Goal: Task Accomplishment & Management: Use online tool/utility

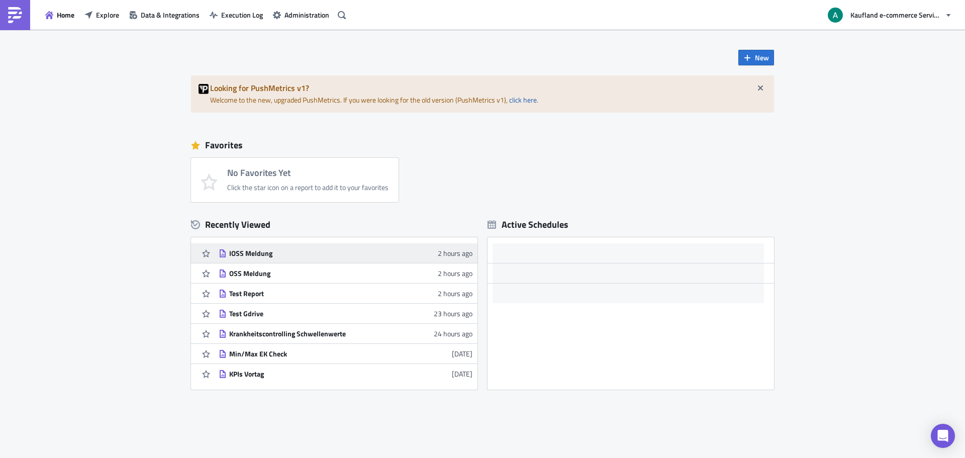
click at [231, 251] on div "IOSS Meldung" at bounding box center [317, 253] width 176 height 9
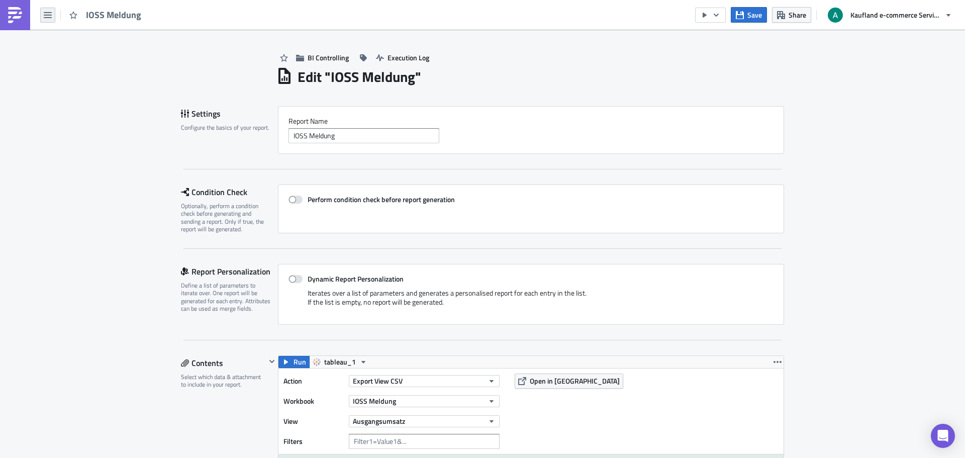
click at [49, 15] on icon "button" at bounding box center [48, 15] width 8 height 6
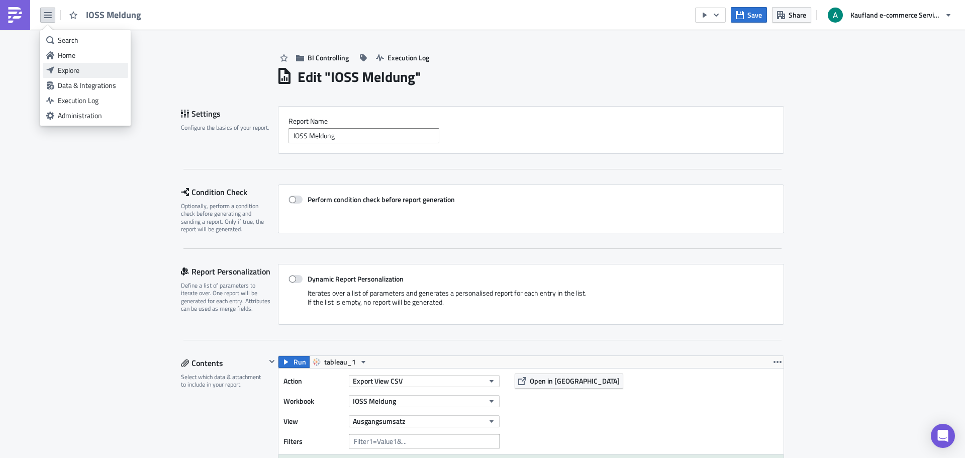
click at [93, 66] on div "Explore" at bounding box center [91, 70] width 67 height 10
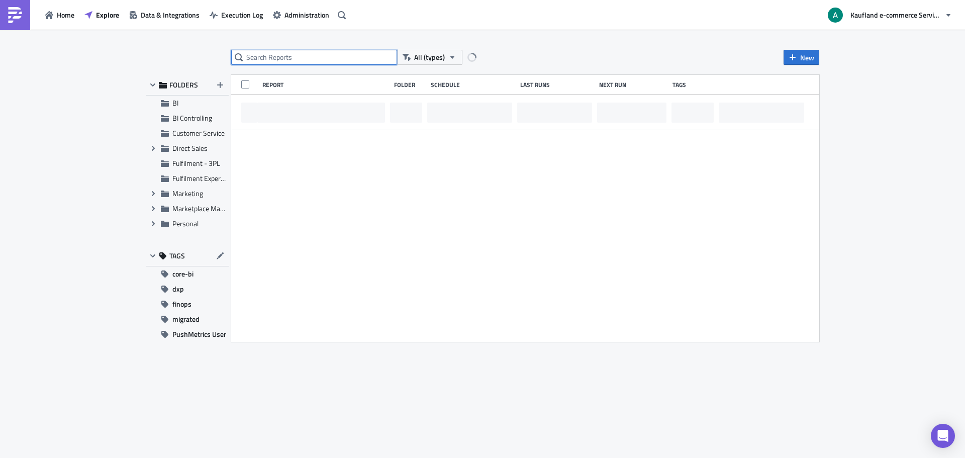
click at [348, 59] on input "text" at bounding box center [314, 57] width 166 height 15
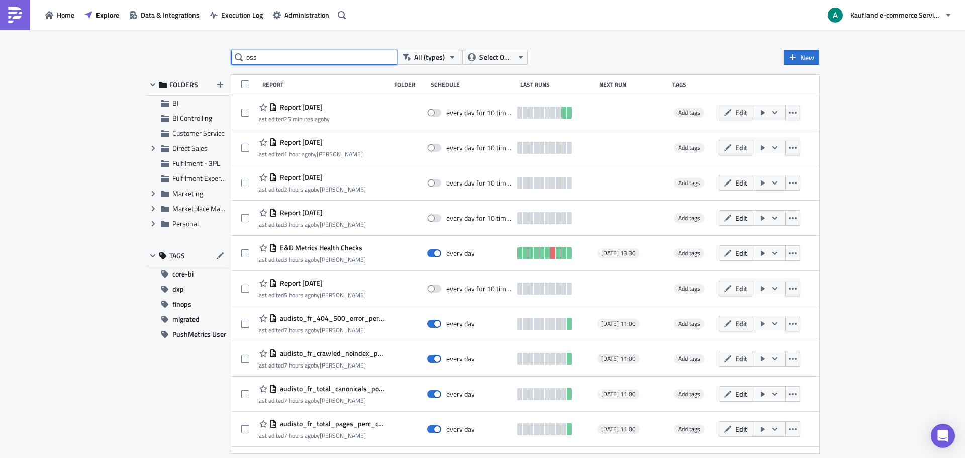
type input "oss"
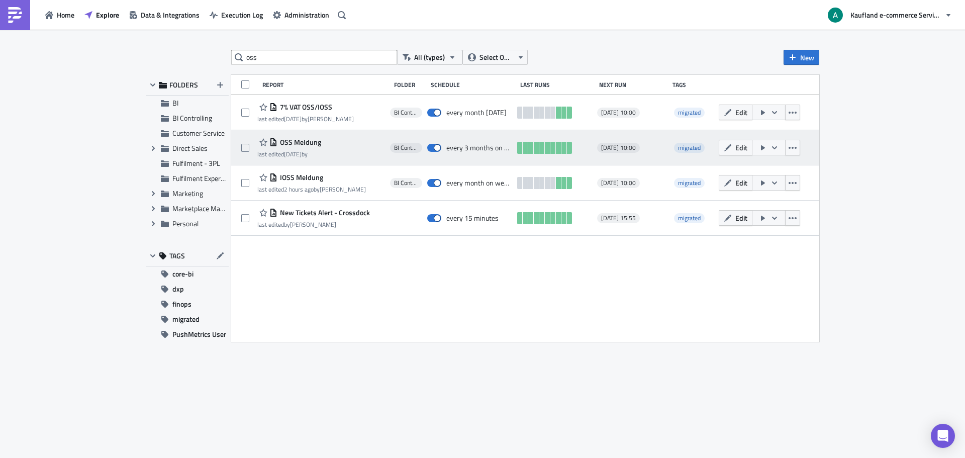
click at [764, 147] on icon "button" at bounding box center [763, 147] width 4 height 5
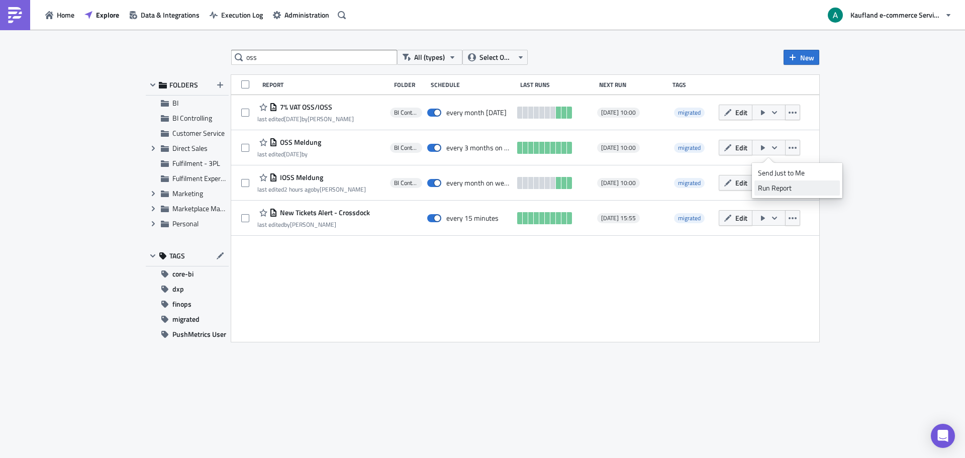
click at [784, 193] on link "Run Report" at bounding box center [796, 187] width 85 height 15
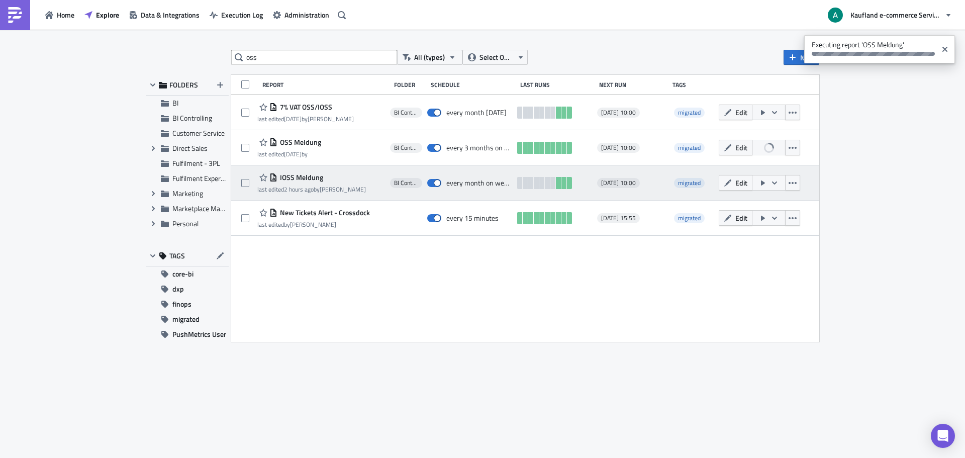
click at [760, 186] on icon "button" at bounding box center [763, 183] width 8 height 8
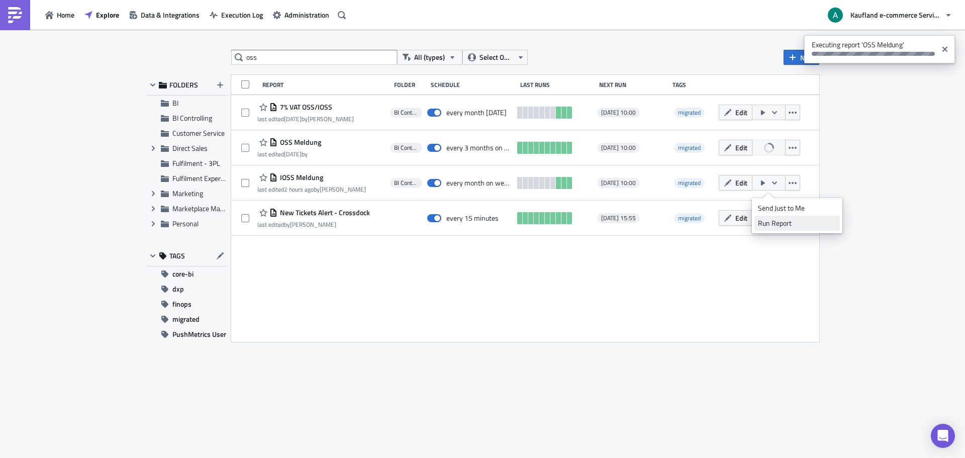
click at [772, 222] on div "Run Report" at bounding box center [797, 223] width 78 height 10
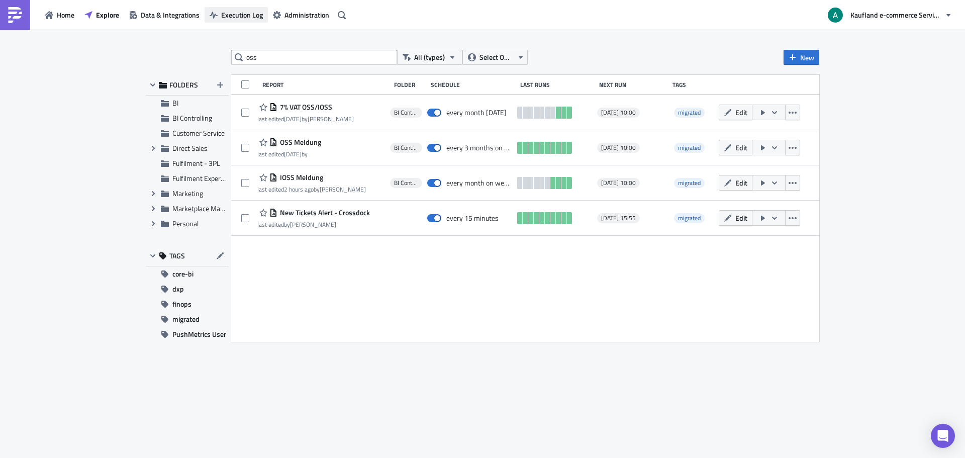
click at [255, 15] on span "Execution Log" at bounding box center [242, 15] width 42 height 11
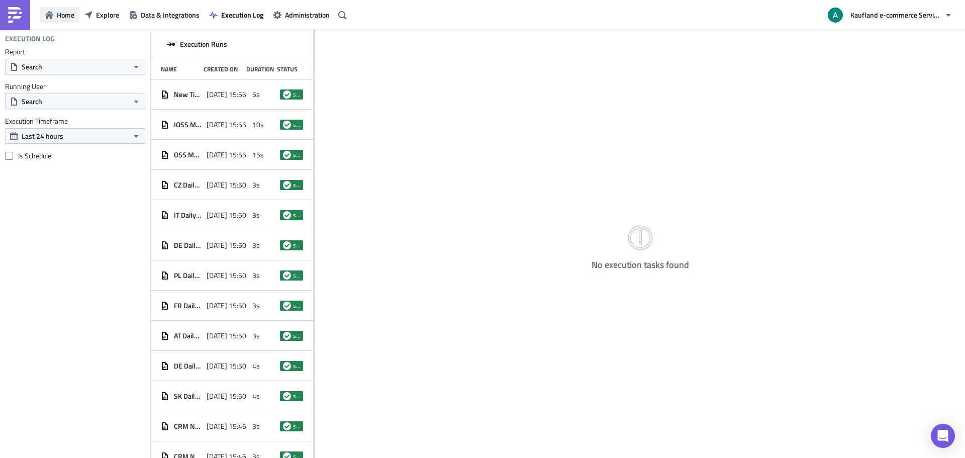
click at [71, 15] on span "Home" at bounding box center [66, 15] width 18 height 11
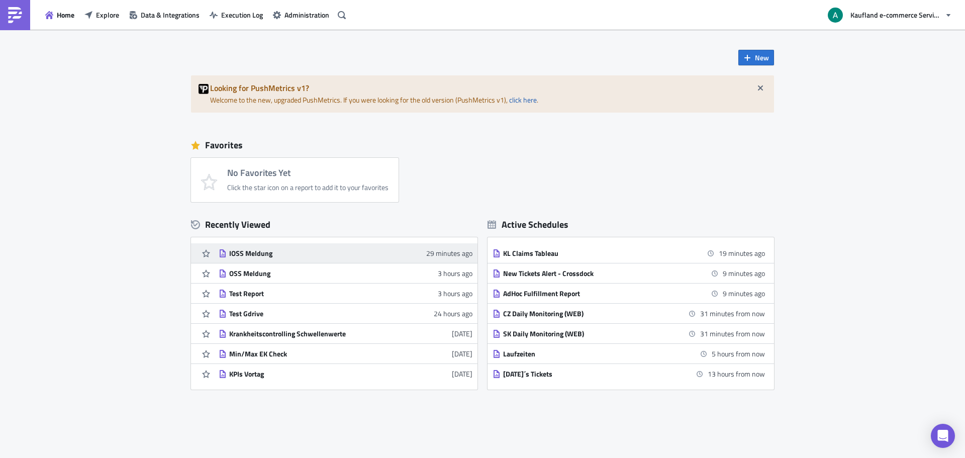
click at [260, 249] on div "IOSS Meldung" at bounding box center [317, 253] width 176 height 9
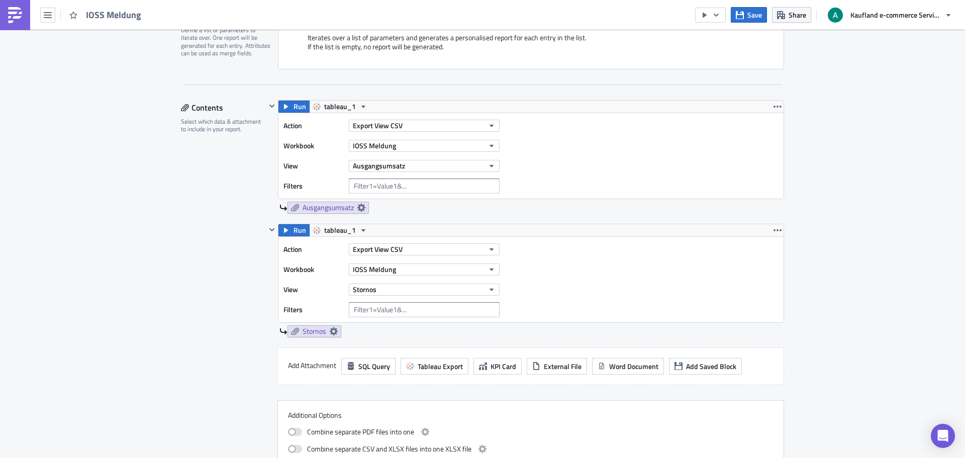
scroll to position [302, 0]
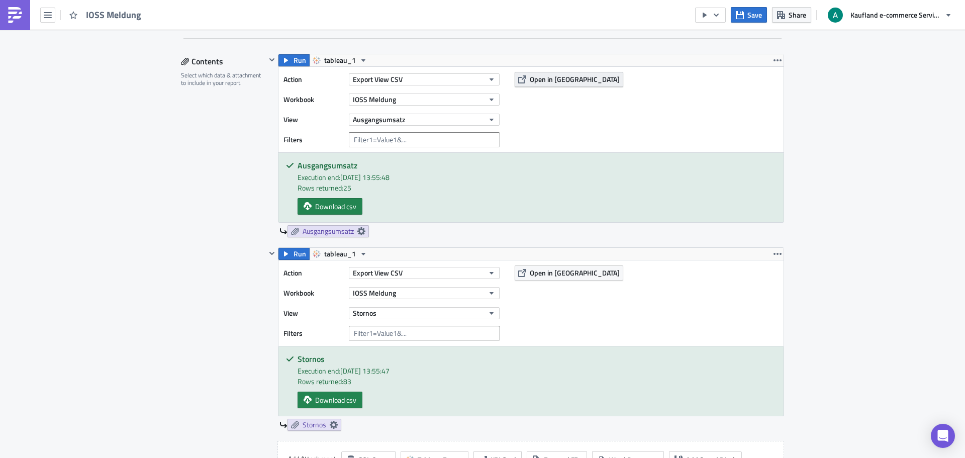
click at [541, 78] on span "Open in [GEOGRAPHIC_DATA]" at bounding box center [575, 79] width 90 height 11
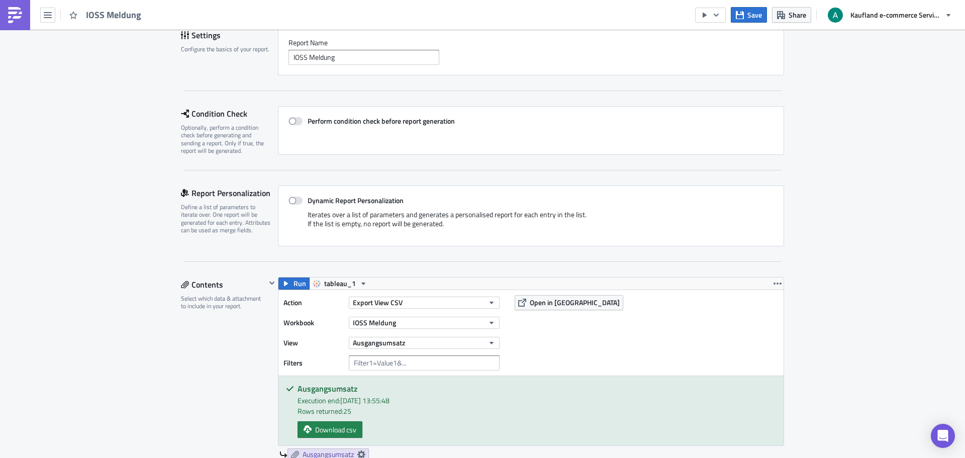
scroll to position [0, 0]
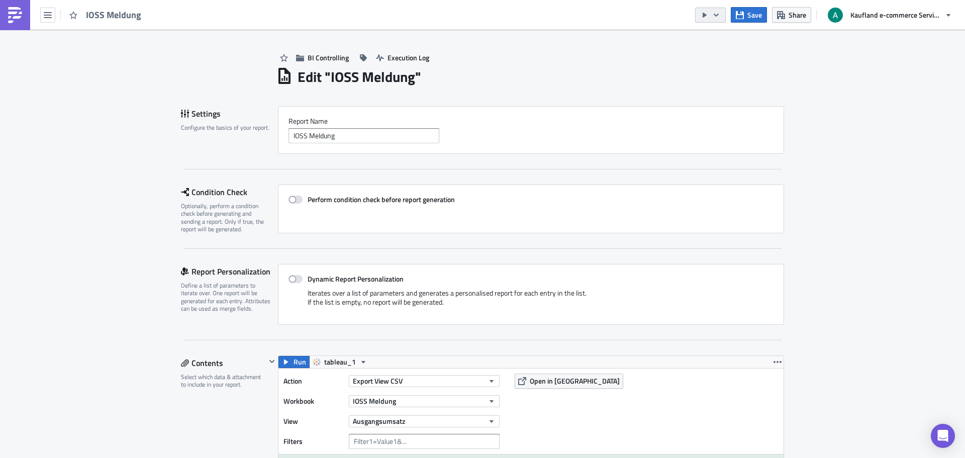
click at [718, 18] on icon "button" at bounding box center [716, 15] width 8 height 8
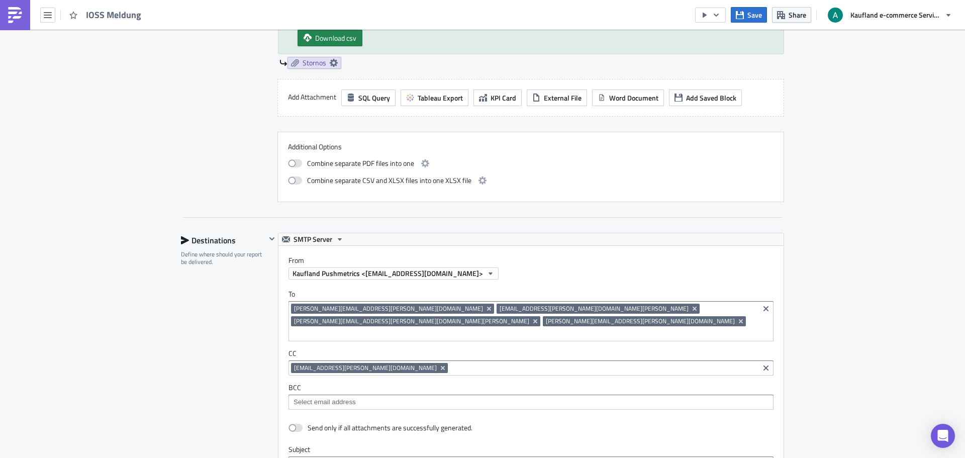
scroll to position [704, 0]
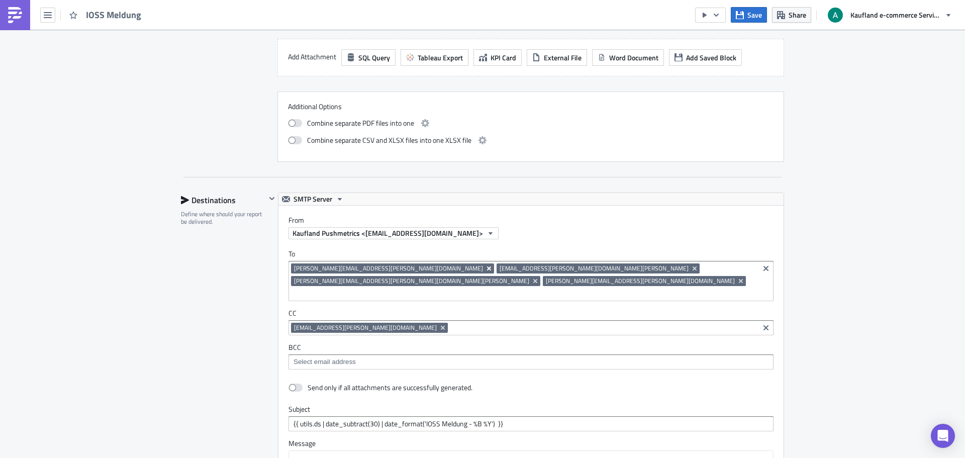
click at [487, 268] on icon "Remove Tag" at bounding box center [489, 268] width 4 height 4
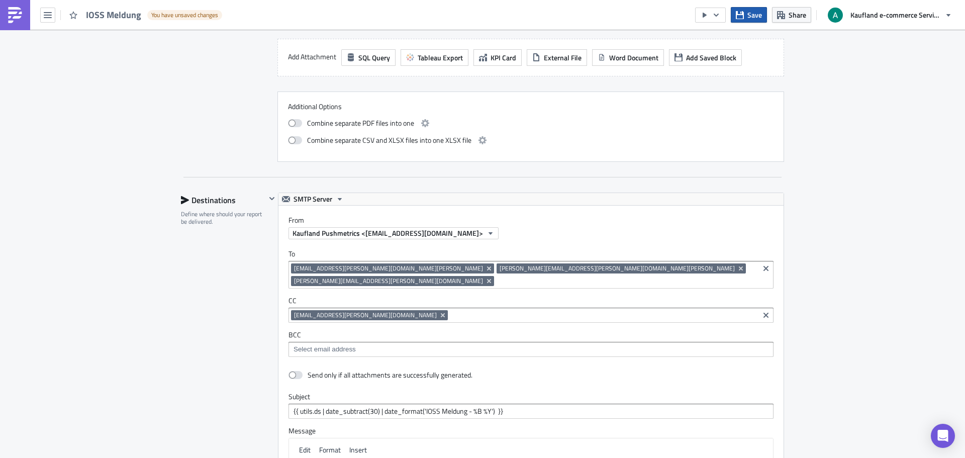
click at [750, 14] on span "Save" at bounding box center [754, 15] width 15 height 11
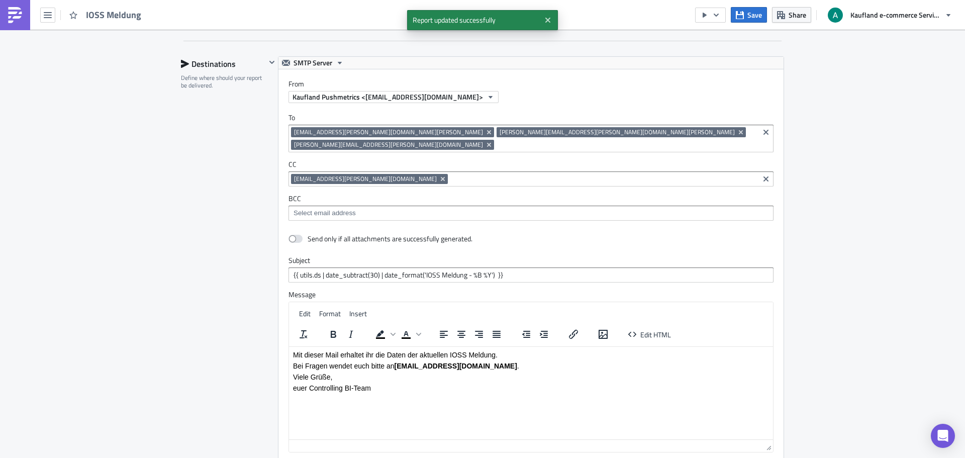
scroll to position [854, 0]
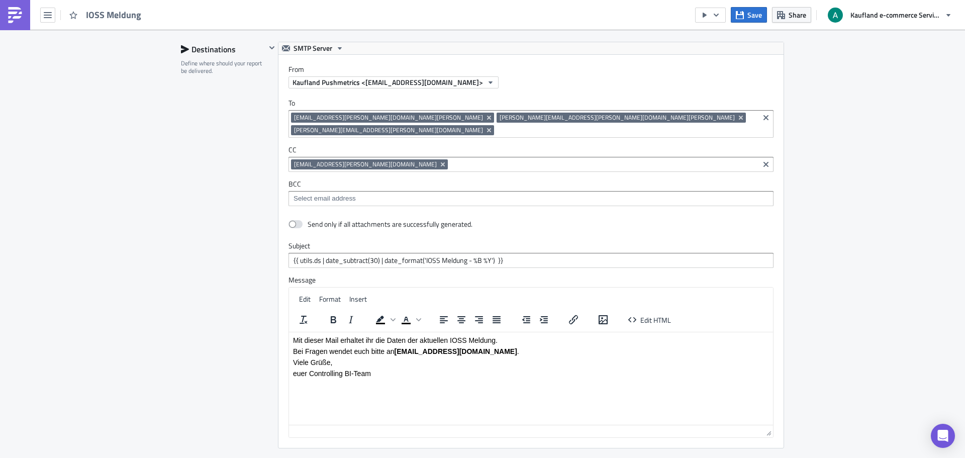
click at [609, 125] on input at bounding box center [627, 130] width 260 height 10
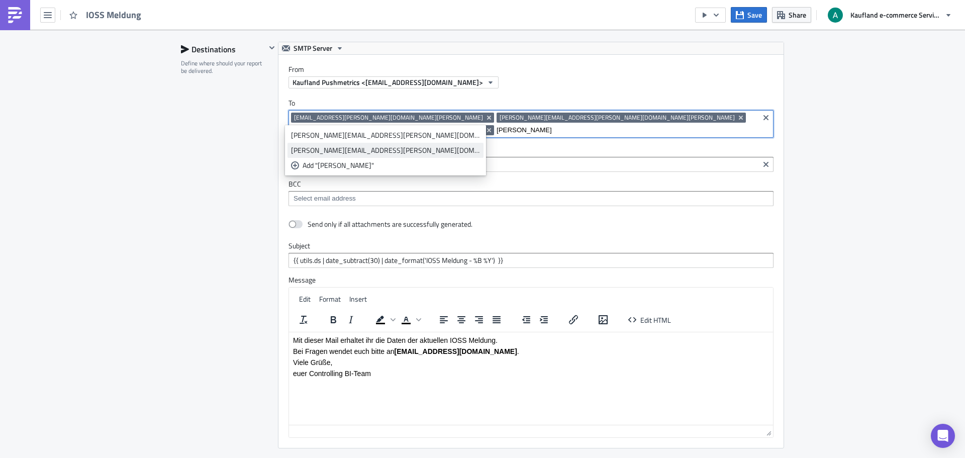
type input "[PERSON_NAME]"
click at [375, 150] on div "[PERSON_NAME][EMAIL_ADDRESS][PERSON_NAME][DOMAIN_NAME]" at bounding box center [385, 150] width 189 height 10
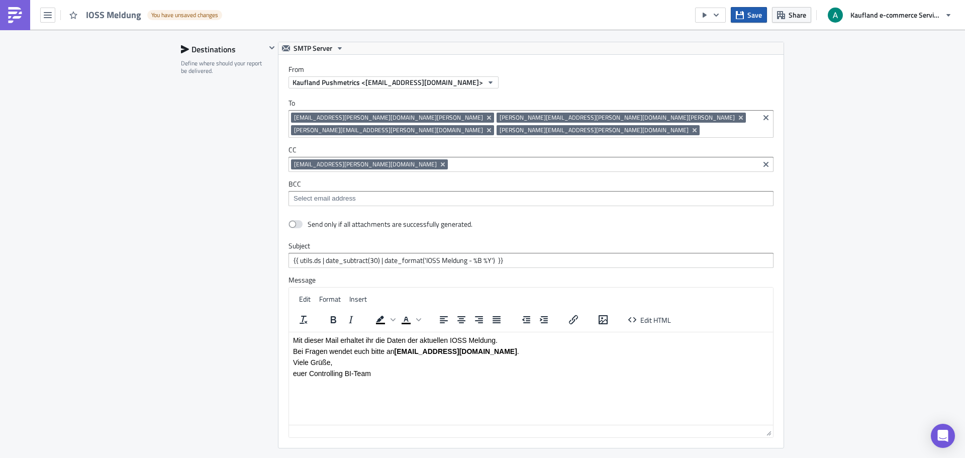
click at [754, 14] on span "Save" at bounding box center [754, 15] width 15 height 11
click at [117, 15] on span "IOSS Meldung" at bounding box center [114, 15] width 56 height 12
click at [48, 15] on icon "button" at bounding box center [48, 15] width 8 height 6
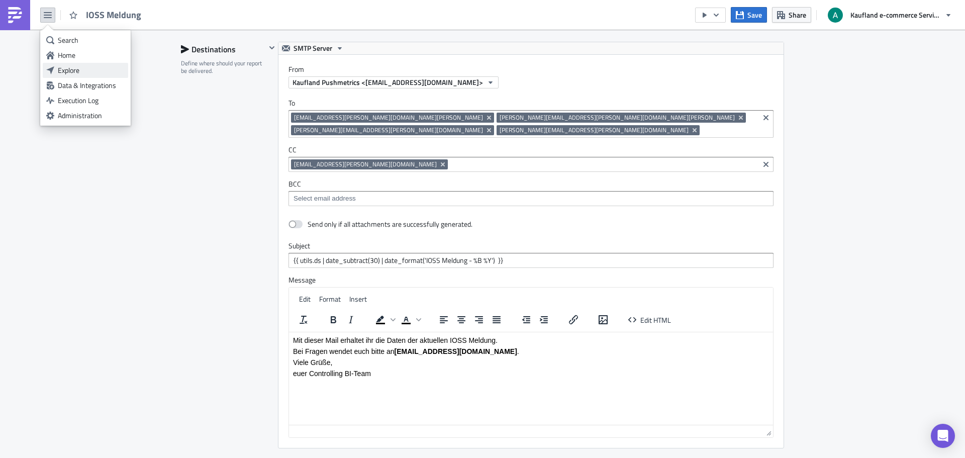
click at [77, 64] on link "Explore" at bounding box center [85, 70] width 85 height 15
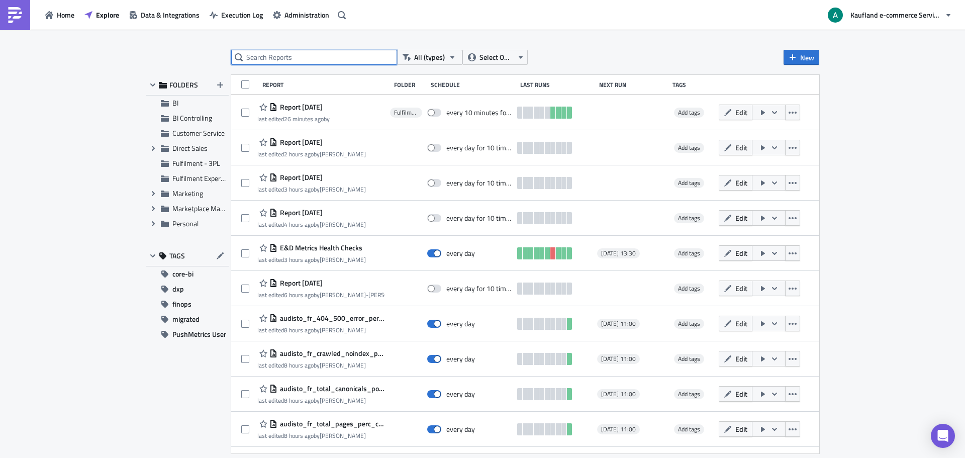
click at [329, 56] on input "text" at bounding box center [314, 57] width 166 height 15
type input "ioss"
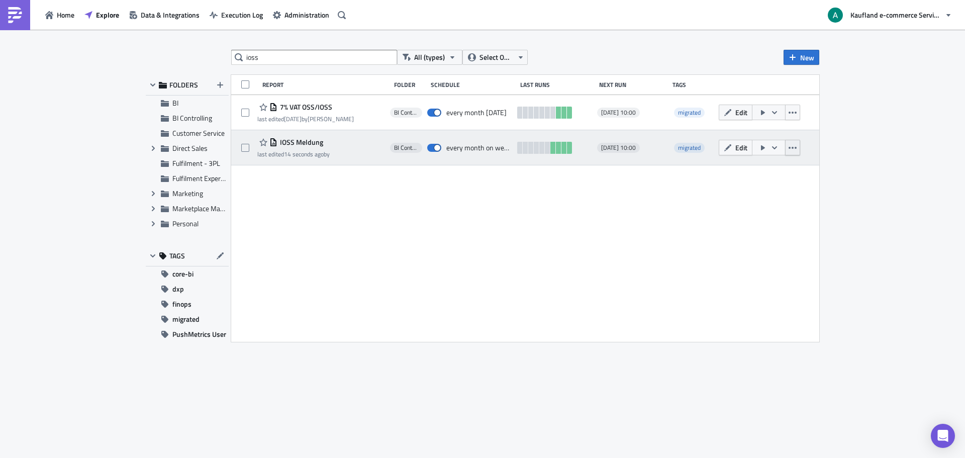
click at [797, 150] on button "button" at bounding box center [792, 148] width 15 height 16
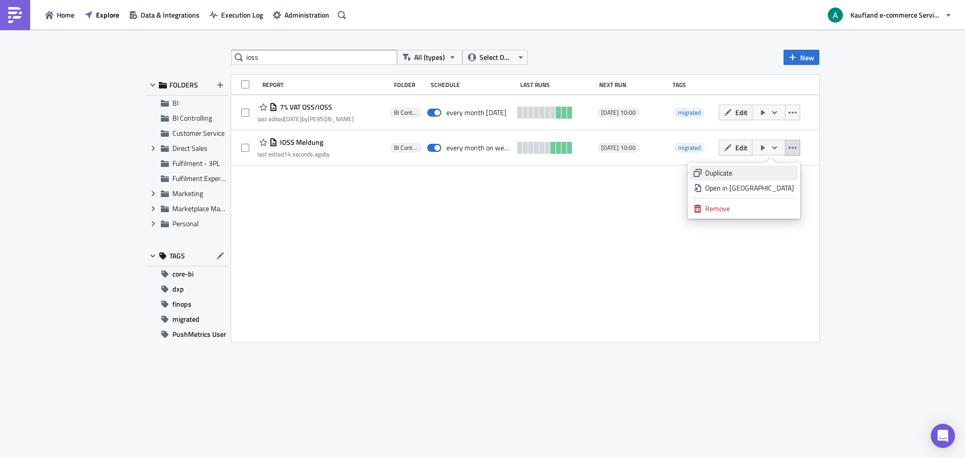
click at [757, 173] on div "Duplicate" at bounding box center [749, 173] width 89 height 10
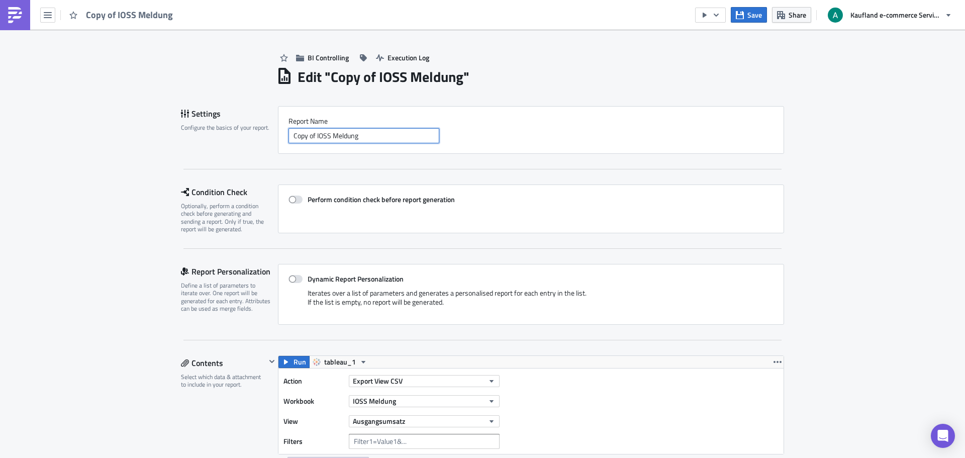
click at [363, 134] on input "Copy of IOSS Meldung" at bounding box center [363, 135] width 151 height 15
click at [364, 135] on input "Copy of IOSS Meldung" at bounding box center [363, 135] width 151 height 15
drag, startPoint x: 314, startPoint y: 137, endPoint x: 280, endPoint y: 136, distance: 33.2
click at [280, 136] on div "Report Nam﻿e Copy of IOSS Meldung" at bounding box center [531, 130] width 506 height 48
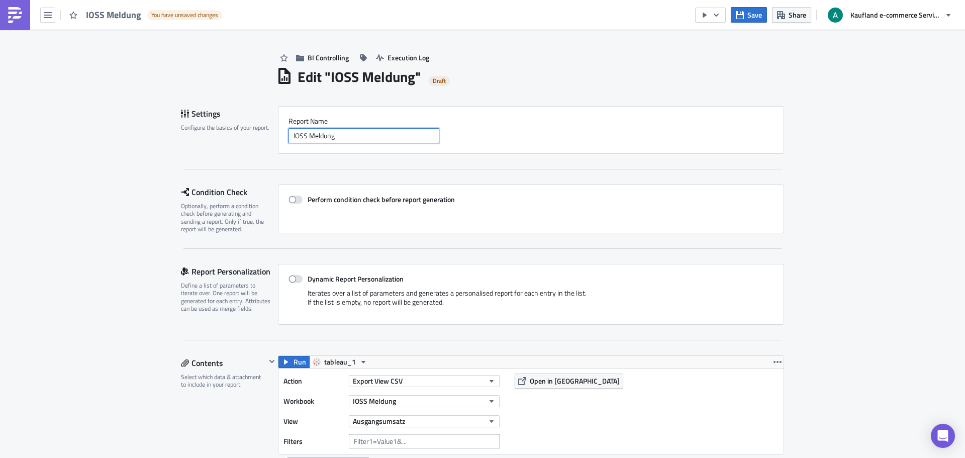
click at [376, 135] on input "IOSS Meldung" at bounding box center [363, 135] width 151 height 15
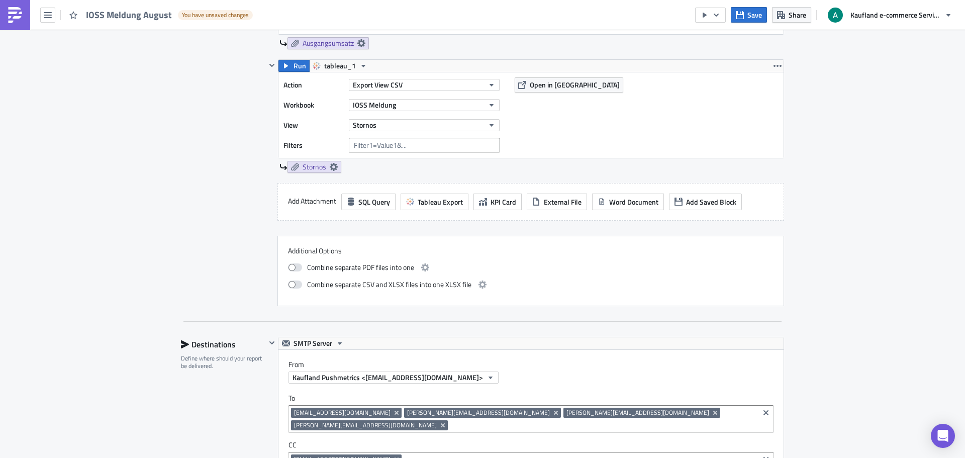
scroll to position [402, 0]
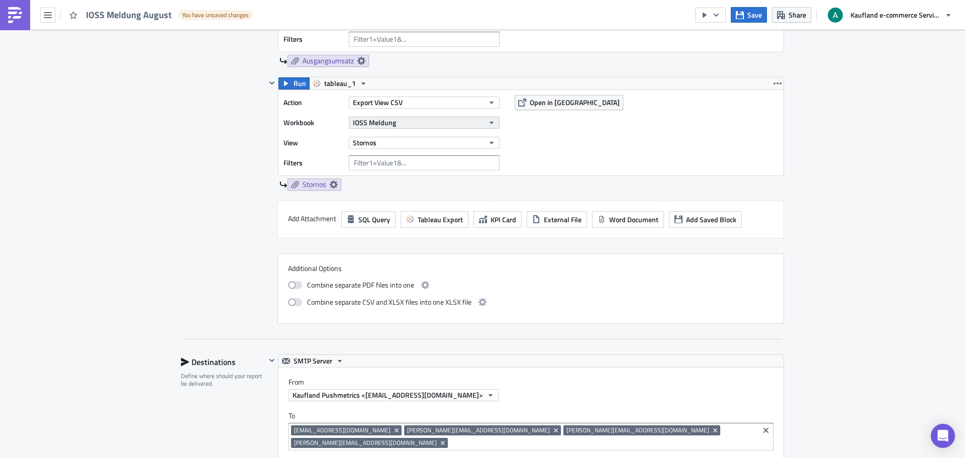
type input "IOSS Meldung August"
click at [474, 127] on button "IOSS Meldung" at bounding box center [424, 123] width 151 height 12
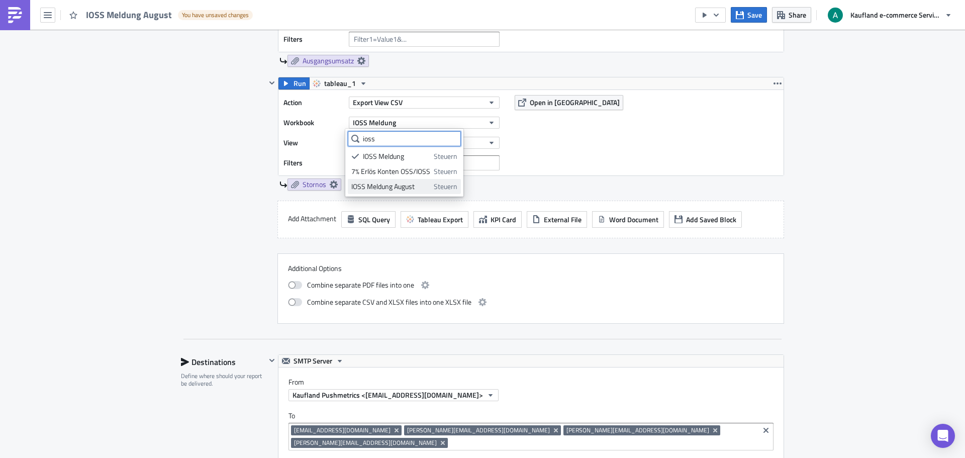
type input "ioss"
click at [417, 183] on div "IOSS Meldung August" at bounding box center [390, 186] width 79 height 10
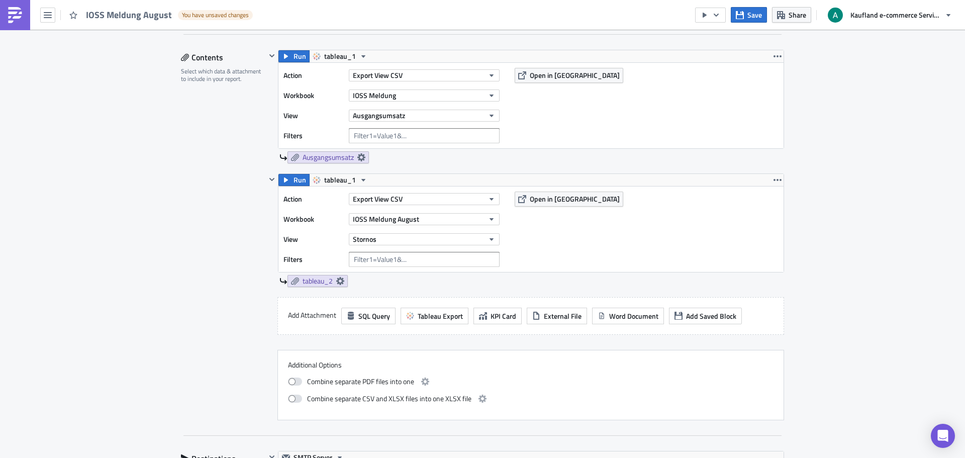
scroll to position [302, 0]
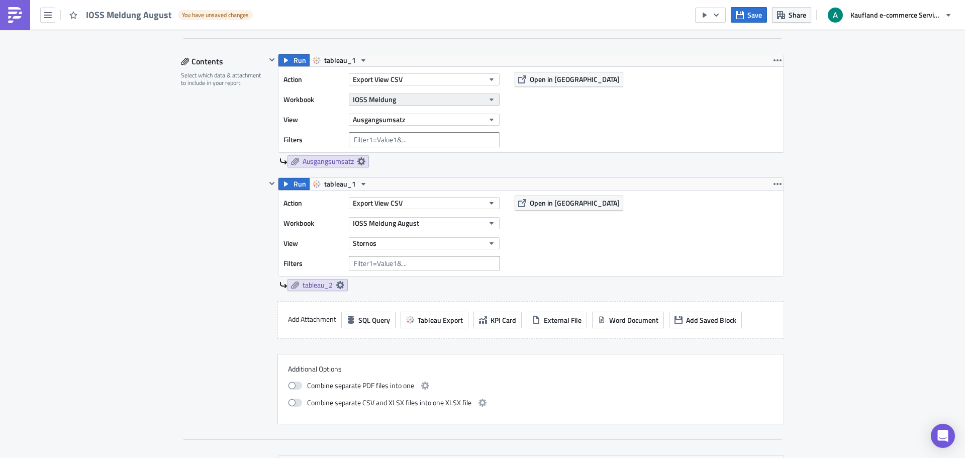
click at [413, 104] on button "IOSS Meldung" at bounding box center [424, 99] width 151 height 12
click at [412, 167] on div "IOSS Meldung August" at bounding box center [390, 163] width 79 height 10
click at [338, 161] on icon at bounding box center [340, 161] width 8 height 8
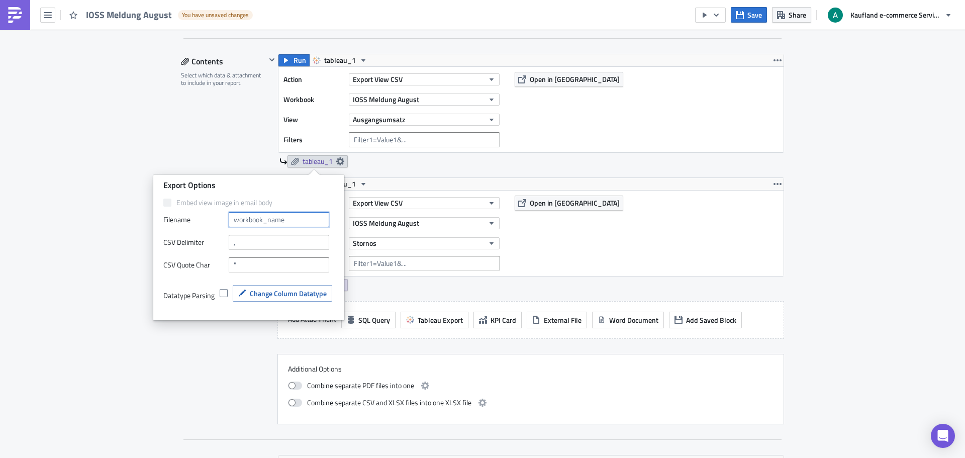
drag, startPoint x: 296, startPoint y: 217, endPoint x: 209, endPoint y: 220, distance: 87.5
click at [209, 220] on div "Filenam﻿e" at bounding box center [248, 219] width 171 height 15
type input "Ausgangsumsatz"
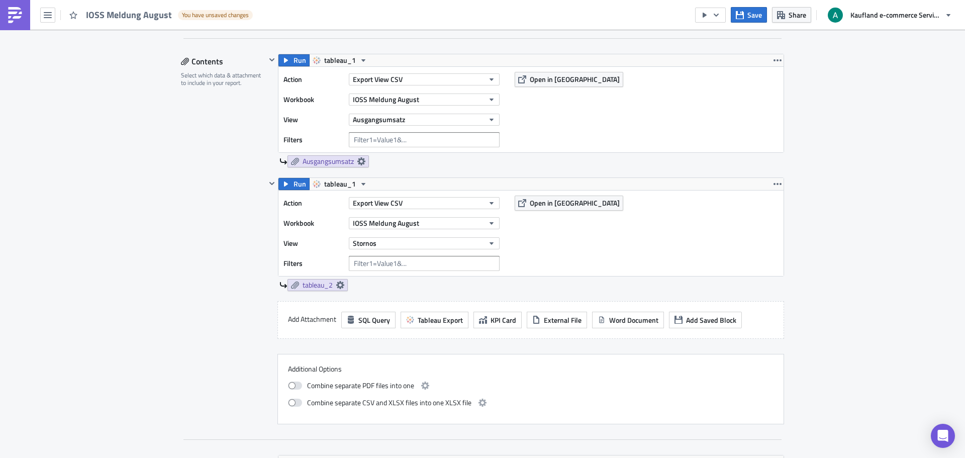
click at [381, 282] on div "tableau_2" at bounding box center [531, 285] width 505 height 12
click at [313, 282] on span "tableau_2" at bounding box center [318, 284] width 30 height 9
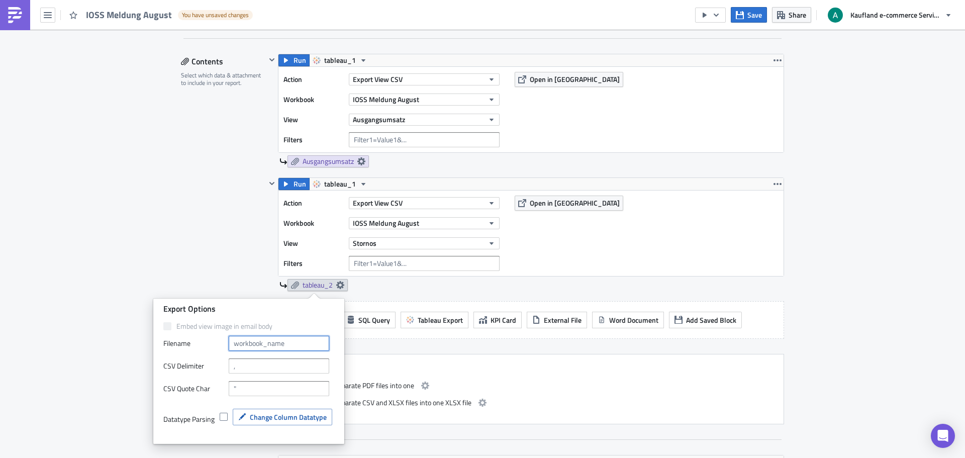
click at [306, 343] on input "text" at bounding box center [279, 343] width 101 height 15
type input "Stornos"
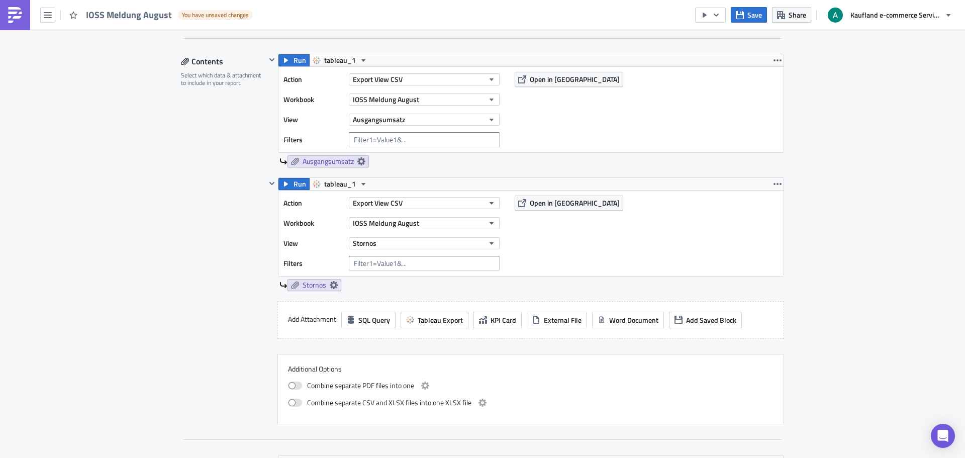
click at [611, 254] on div "Action Export View CSV Workbook IOSS Meldung August View Stornos Filters Open i…" at bounding box center [530, 232] width 505 height 85
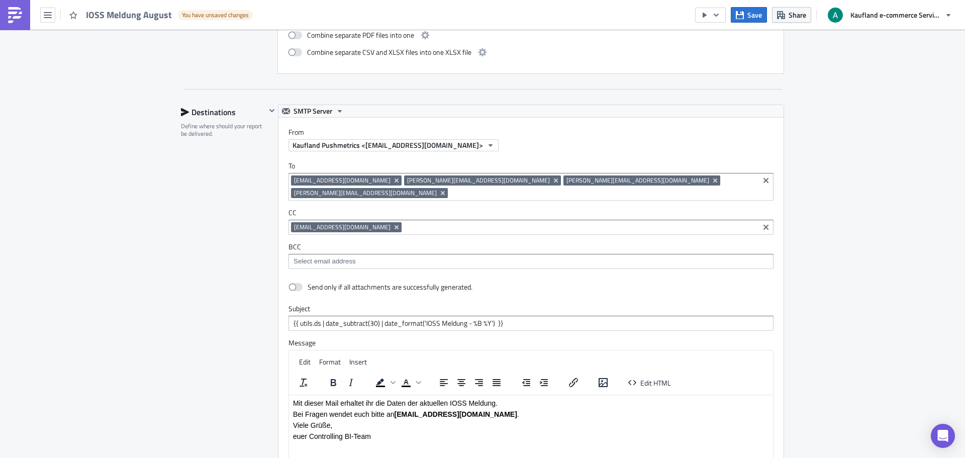
scroll to position [653, 0]
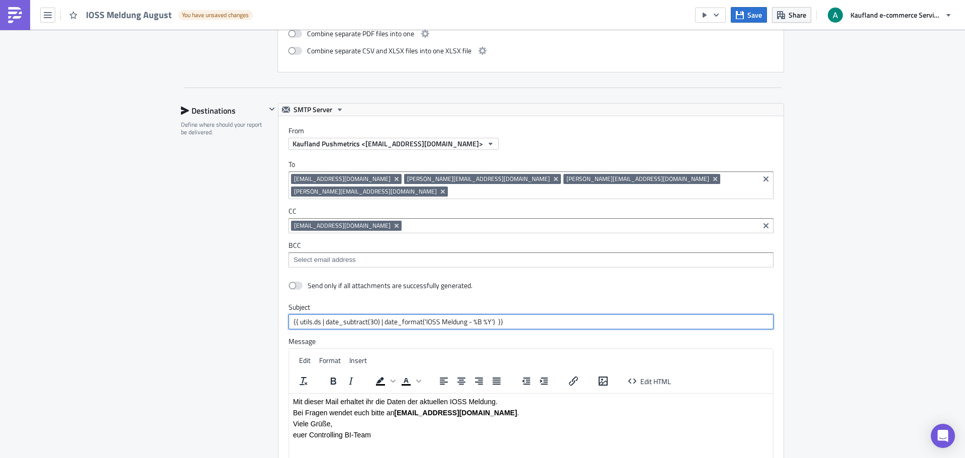
drag, startPoint x: 503, startPoint y: 311, endPoint x: 265, endPoint y: 316, distance: 238.3
click at [266, 316] on div "SMTP Server From Kaufland Pushmetrics <kaufland.pushmetrics@reports.kaufland-ma…" at bounding box center [525, 306] width 518 height 407
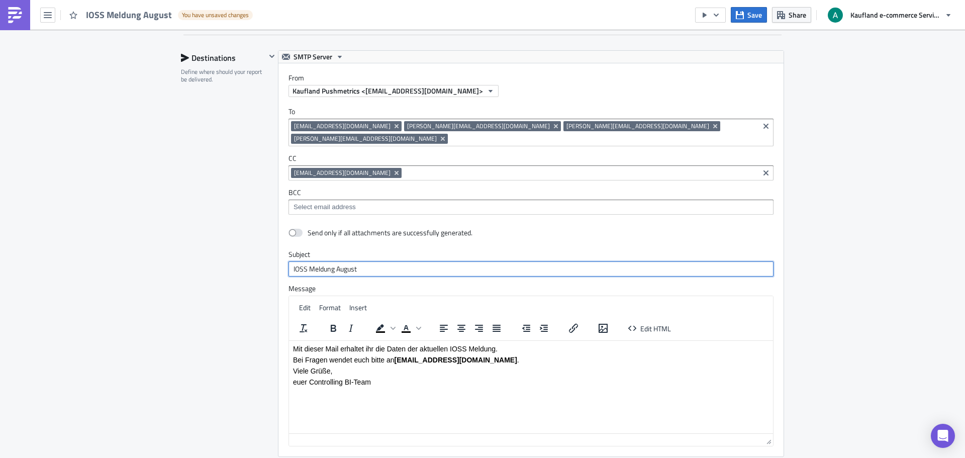
scroll to position [804, 0]
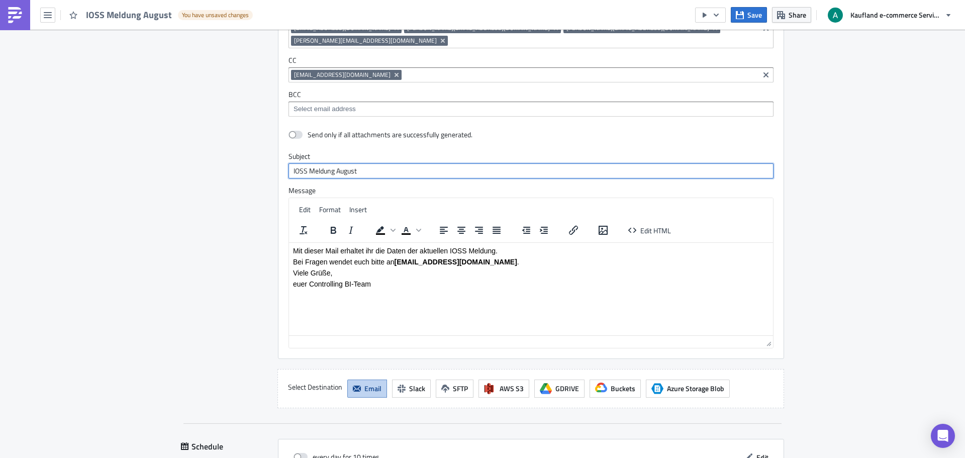
type input "IOSS Meldung August"
drag, startPoint x: 419, startPoint y: 250, endPoint x: 447, endPoint y: 250, distance: 28.1
click at [447, 250] on p "Mit dieser Mail erhaltet ihr die Daten der aktuellen IOSS Meldung." at bounding box center [531, 250] width 476 height 8
click at [467, 250] on p "Mit dieser Mail erhaltet ihr die Daten der IOSS Meldung." at bounding box center [531, 250] width 476 height 8
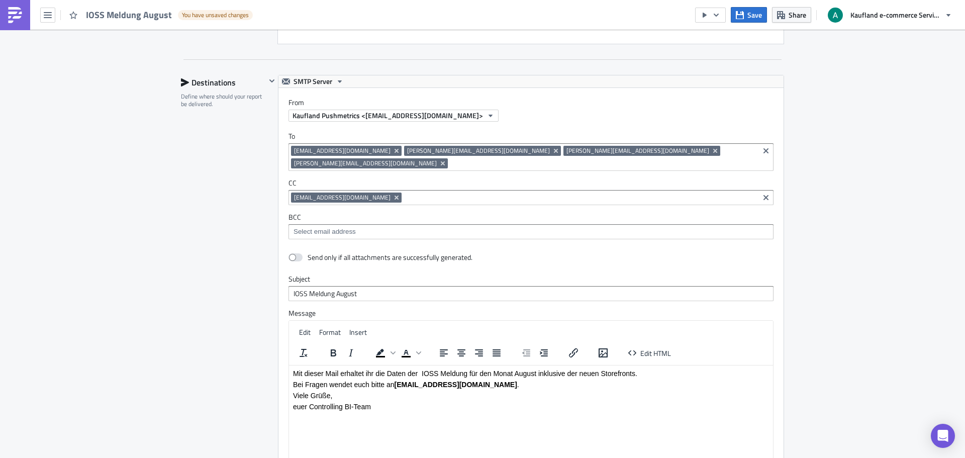
scroll to position [674, 0]
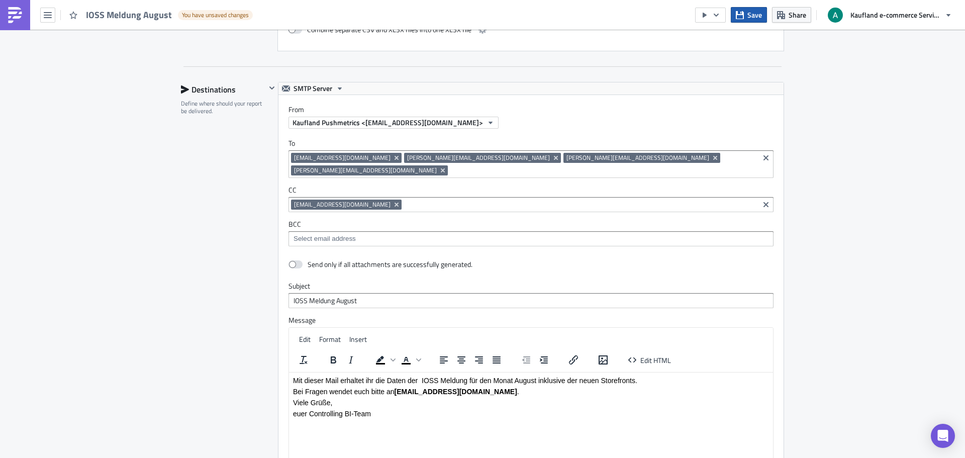
click at [747, 10] on button "Save" at bounding box center [749, 15] width 36 height 16
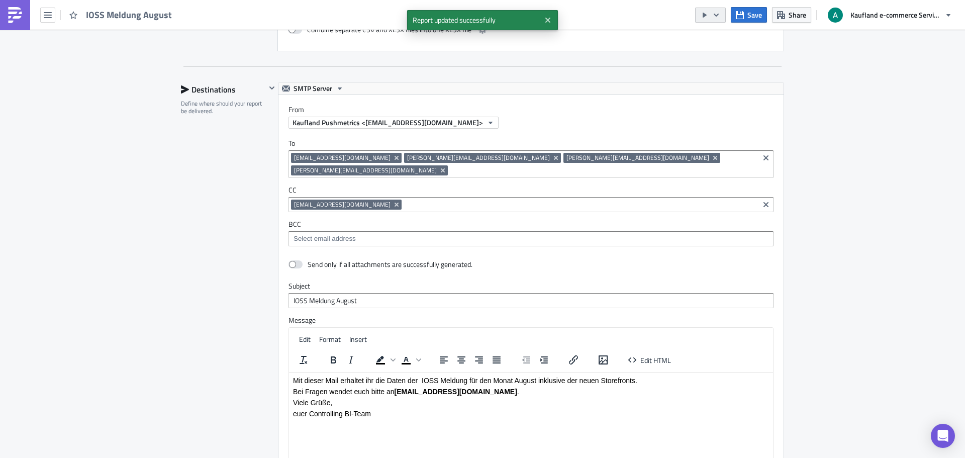
click at [720, 15] on icon "button" at bounding box center [716, 15] width 8 height 8
click at [732, 43] on div "Send Just to Me" at bounding box center [741, 40] width 78 height 10
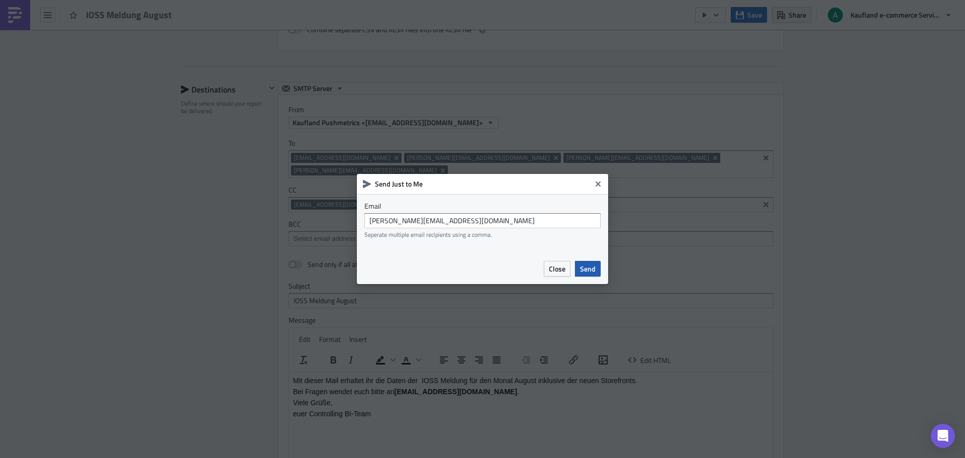
click at [584, 267] on span "Send" at bounding box center [588, 268] width 16 height 11
